Goal: Transaction & Acquisition: Purchase product/service

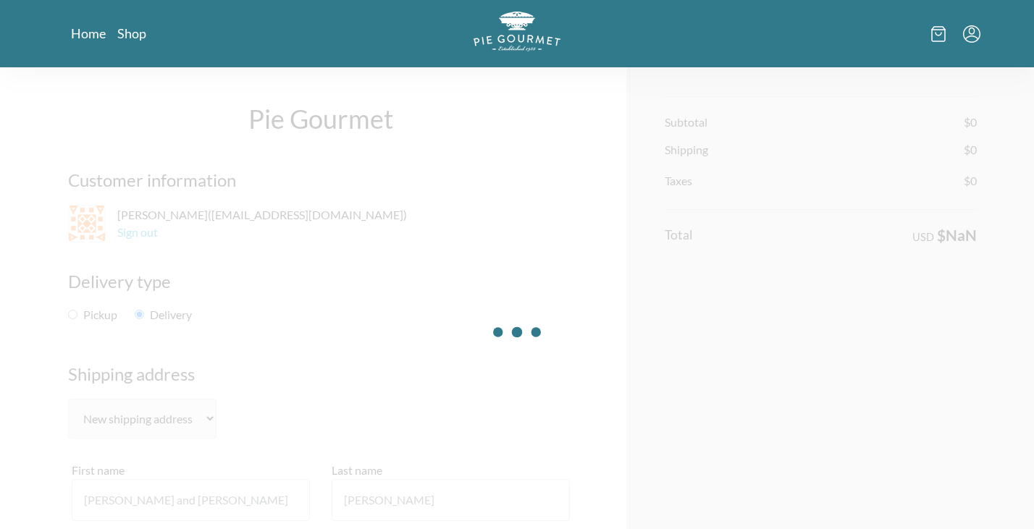
select select "VA"
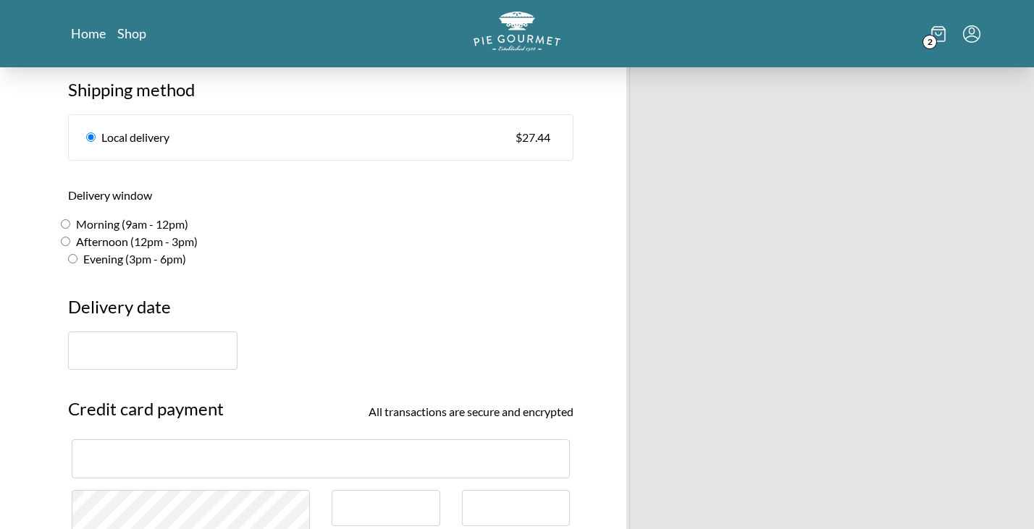
scroll to position [847, 0]
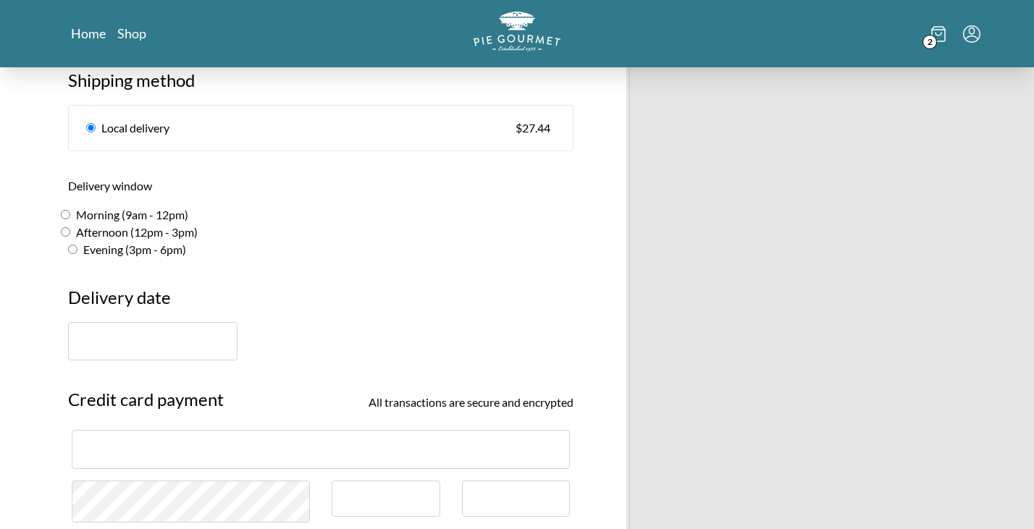
click at [112, 224] on label "Afternoon (12pm - 3pm)" at bounding box center [129, 232] width 137 height 17
click at [70, 227] on input "Afternoon (12pm - 3pm)" at bounding box center [65, 231] width 9 height 9
radio input "true"
click at [120, 328] on input "text" at bounding box center [152, 341] width 169 height 38
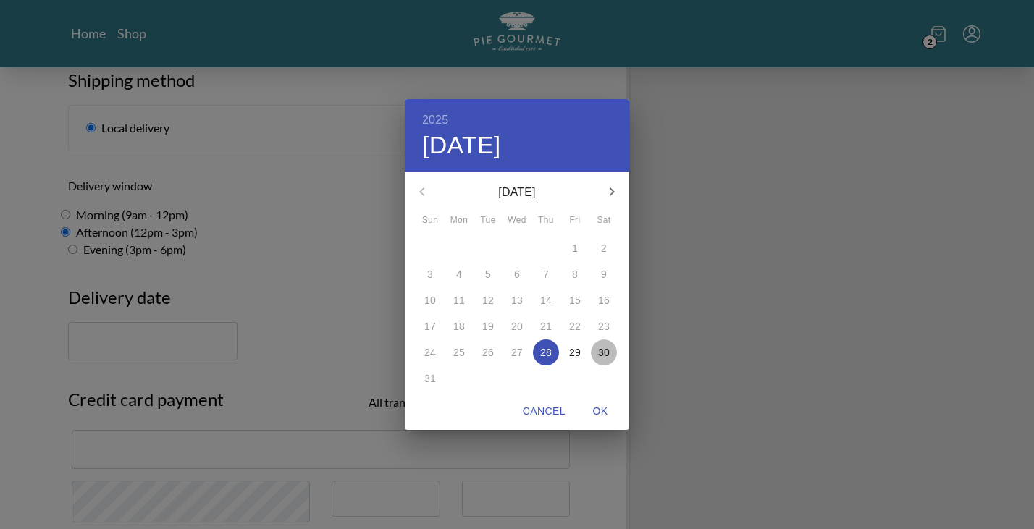
click at [607, 353] on p "30" at bounding box center [604, 353] width 12 height 14
click at [599, 414] on span "OK" at bounding box center [600, 412] width 35 height 18
type input "[DATE]"
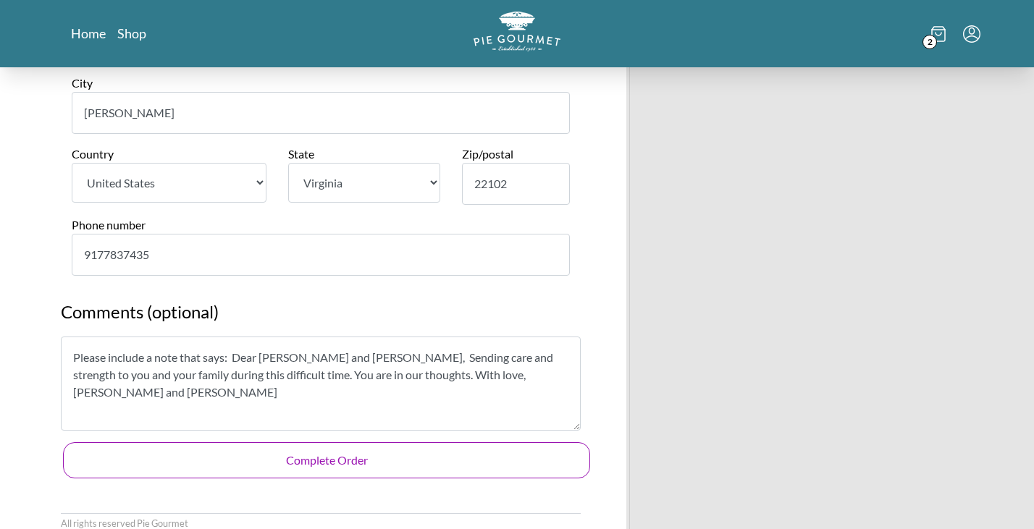
scroll to position [901, 0]
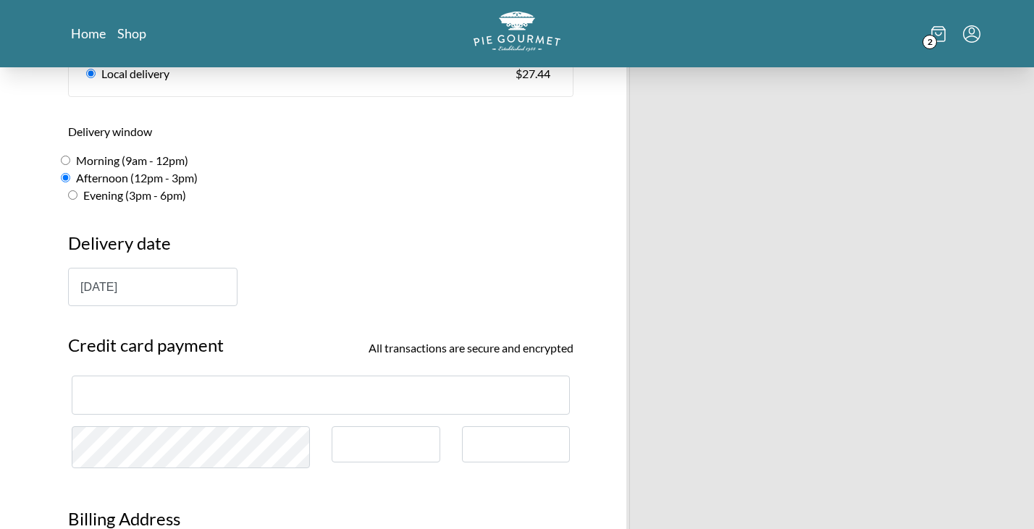
click at [462, 411] on div "Pie Gourmet Customer information [PERSON_NAME] ( [EMAIL_ADDRESS][DOMAIN_NAME] )…" at bounding box center [320, 253] width 549 height 2174
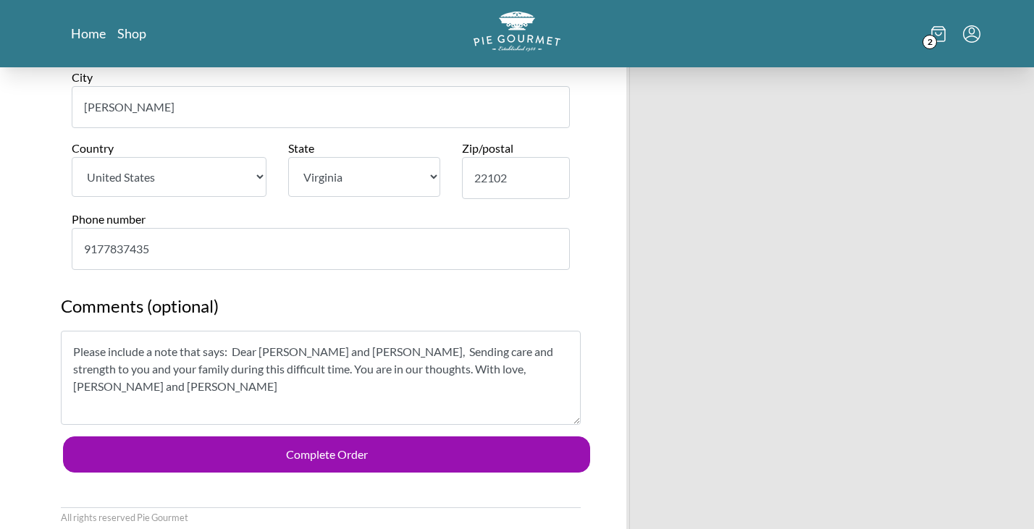
scroll to position [1707, 0]
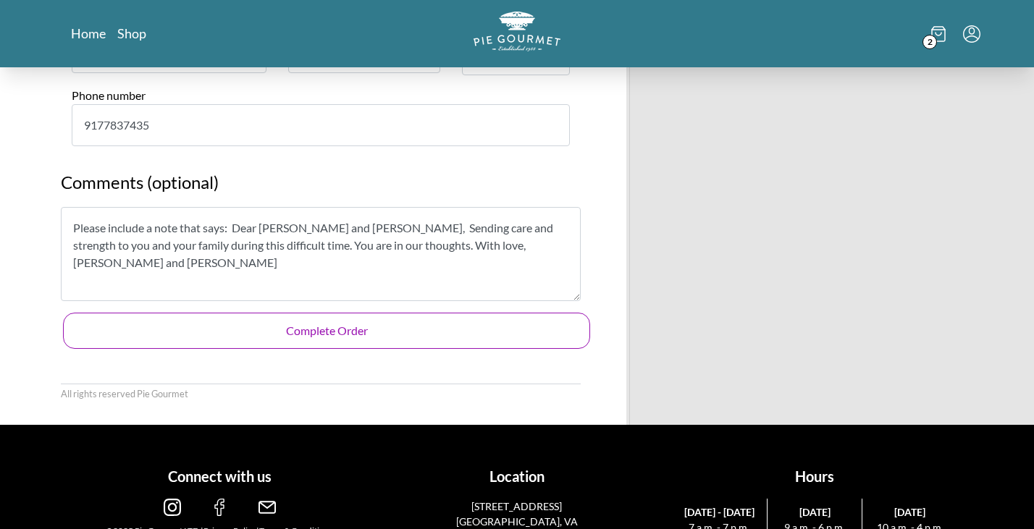
scroll to position [1816, 0]
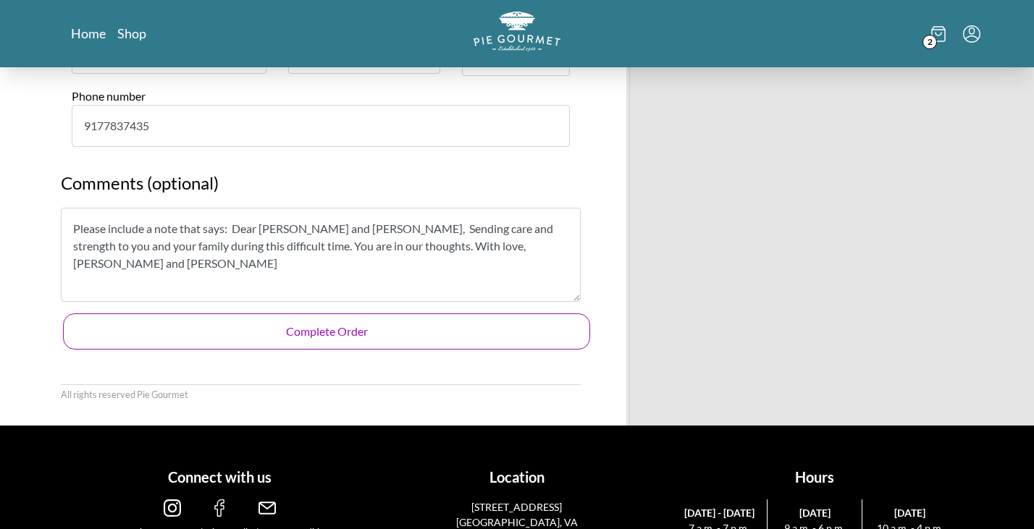
click at [293, 314] on button "Complete Order" at bounding box center [326, 332] width 527 height 36
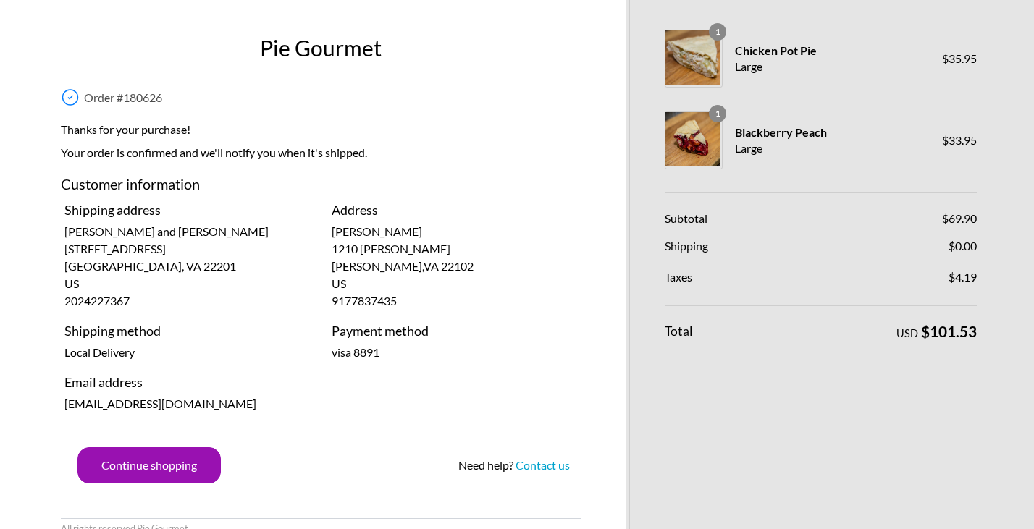
click at [218, 271] on p "[PERSON_NAME] and [PERSON_NAME] [STREET_ADDRESS] US 2024227367" at bounding box center [187, 266] width 246 height 87
